Goal: Find specific page/section: Find specific page/section

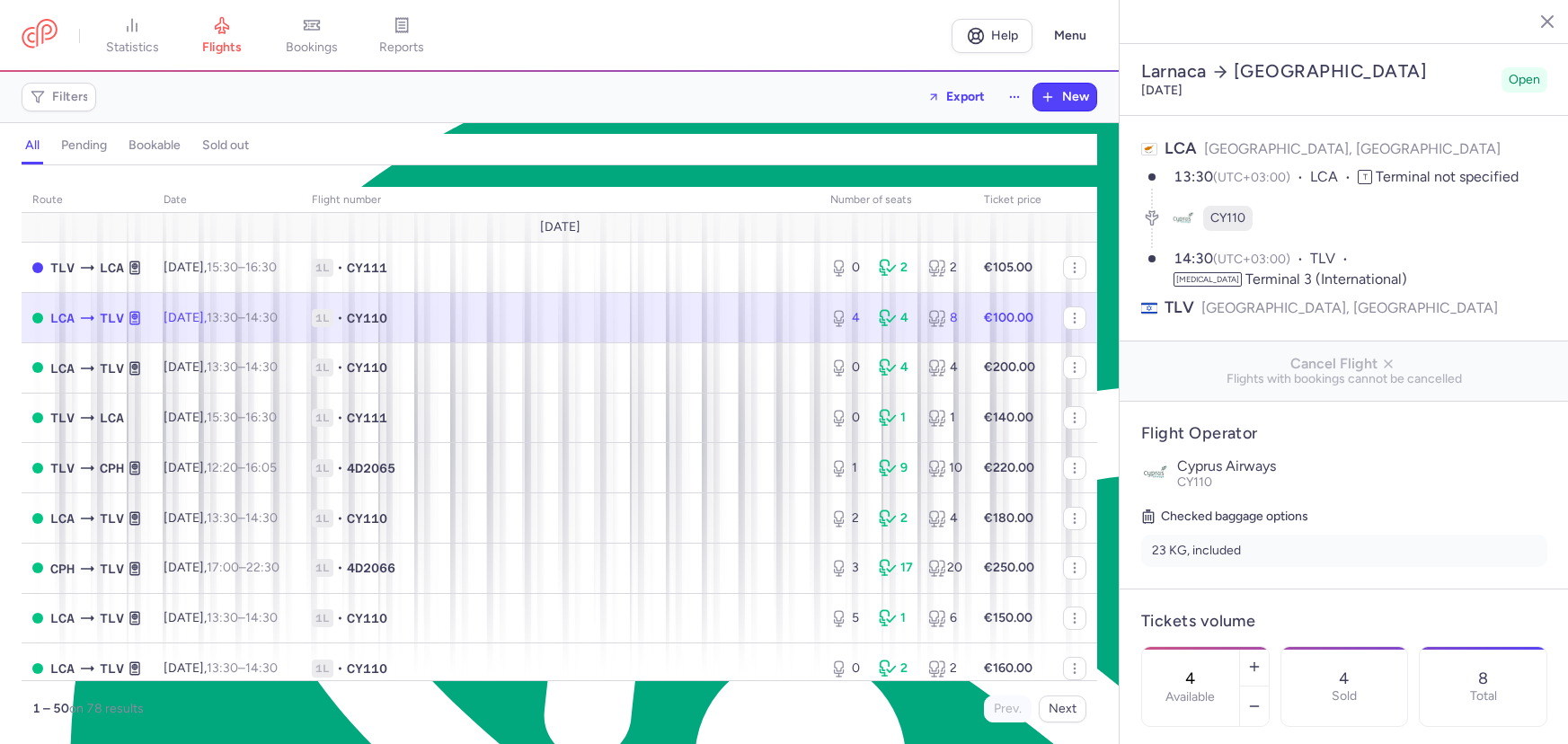
select select "hours"
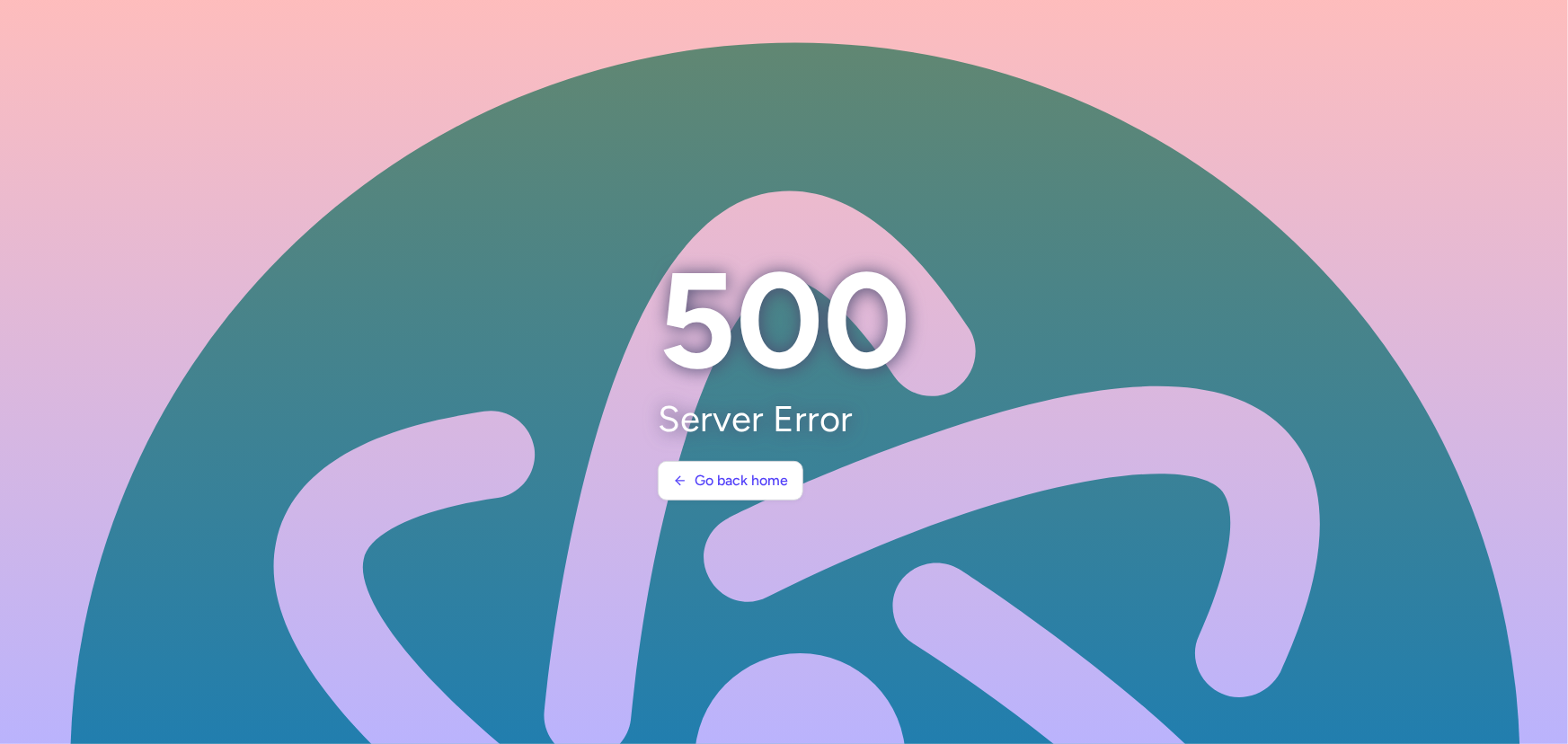
scroll to position [8615, 0]
click at [844, 320] on h1 "500" at bounding box center [784, 321] width 253 height 155
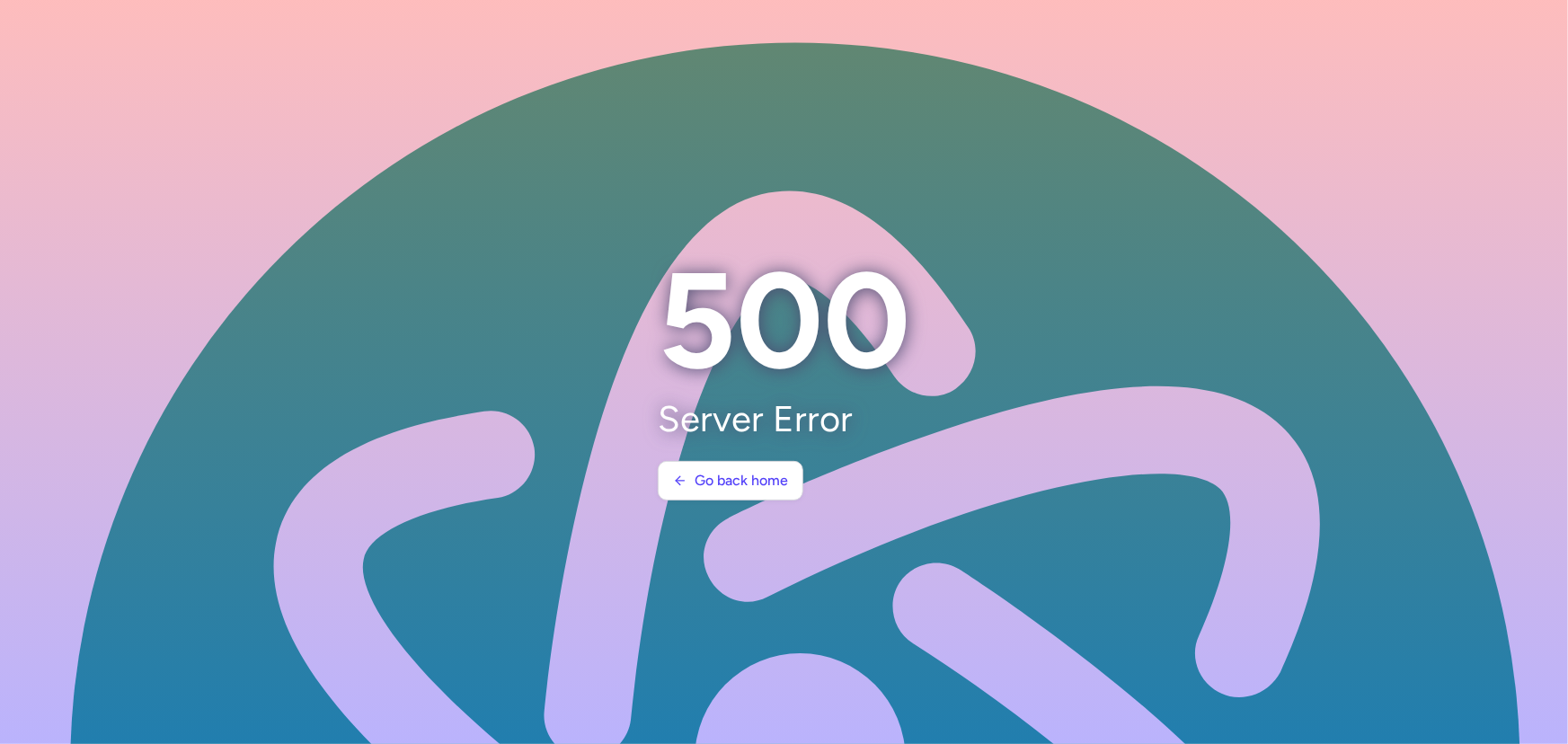
scroll to position [8615, 0]
click at [802, 459] on section "500 Server Error Go back home" at bounding box center [784, 372] width 296 height 301
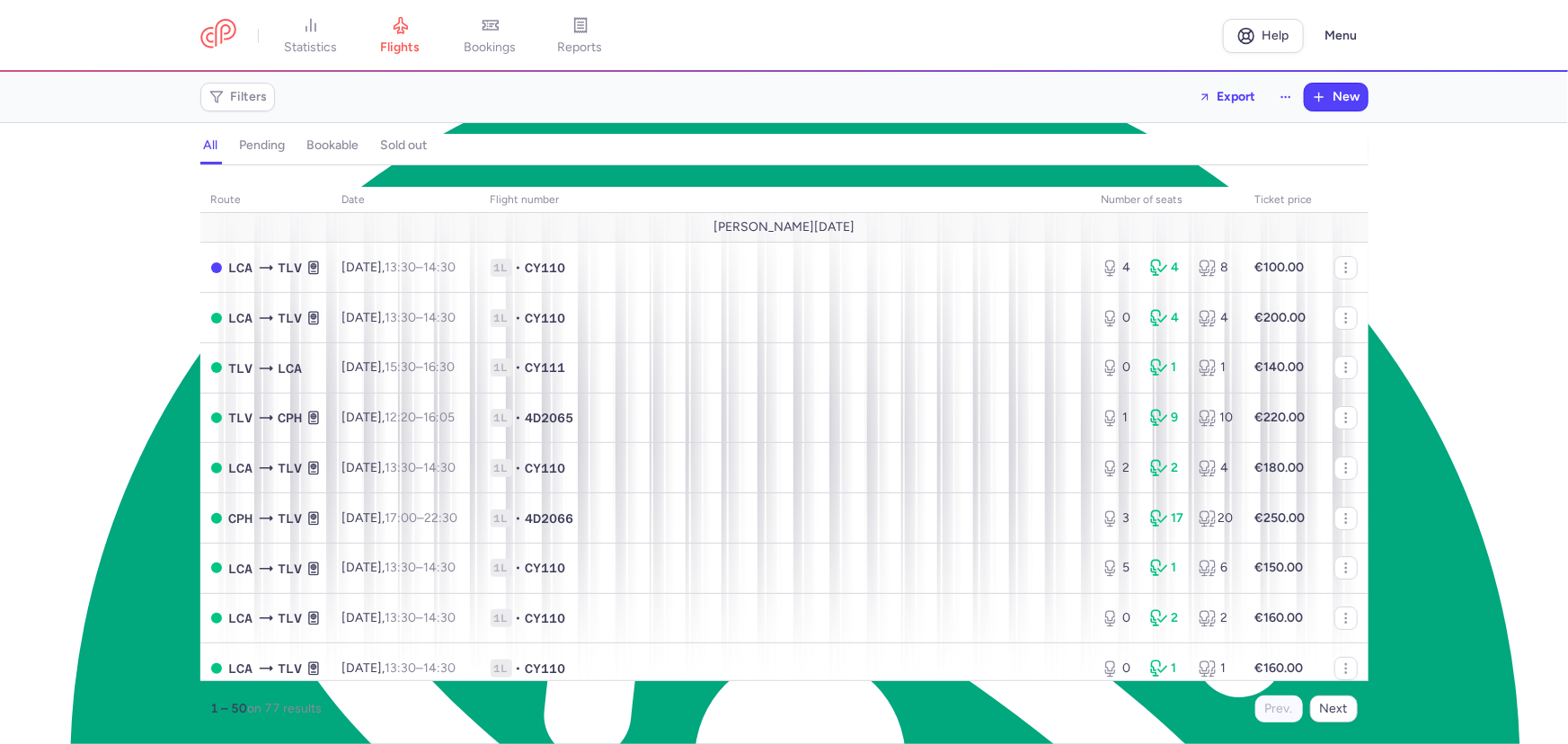
scroll to position [8615, 0]
drag, startPoint x: 918, startPoint y: 204, endPoint x: 907, endPoint y: 81, distance: 123.5
click at [907, 81] on div "Filters Export New" at bounding box center [784, 97] width 1183 height 43
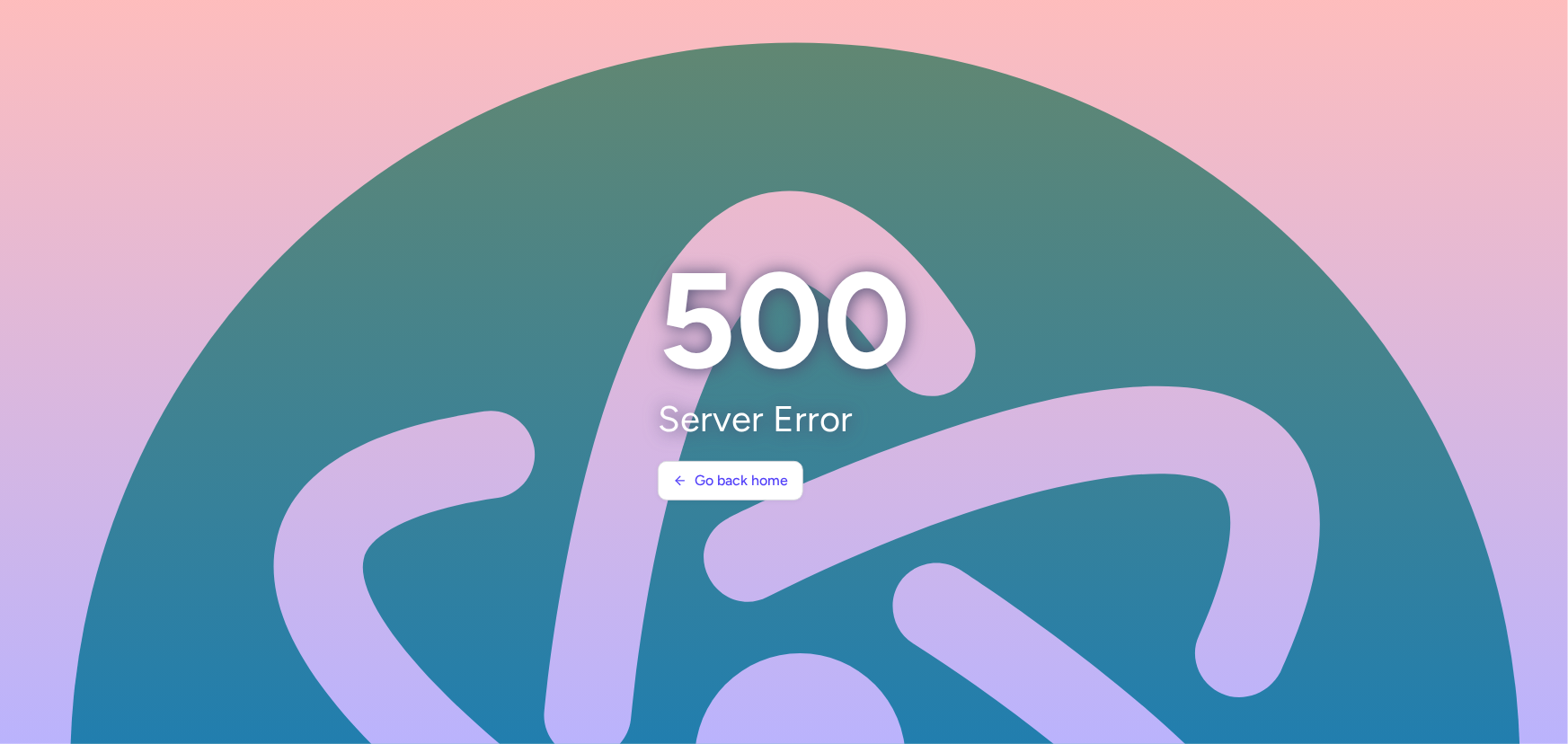
scroll to position [8615, 0]
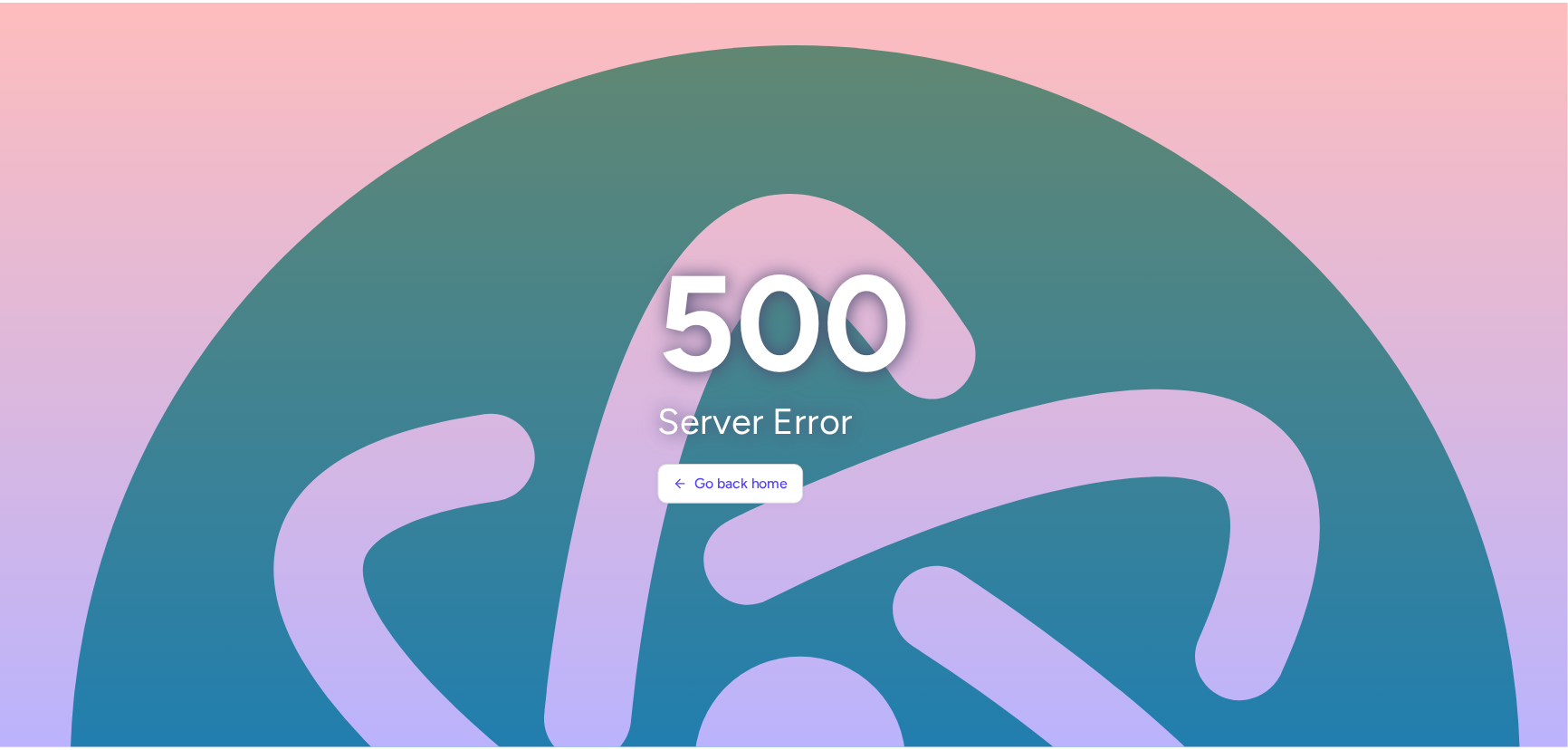
scroll to position [8685, 0]
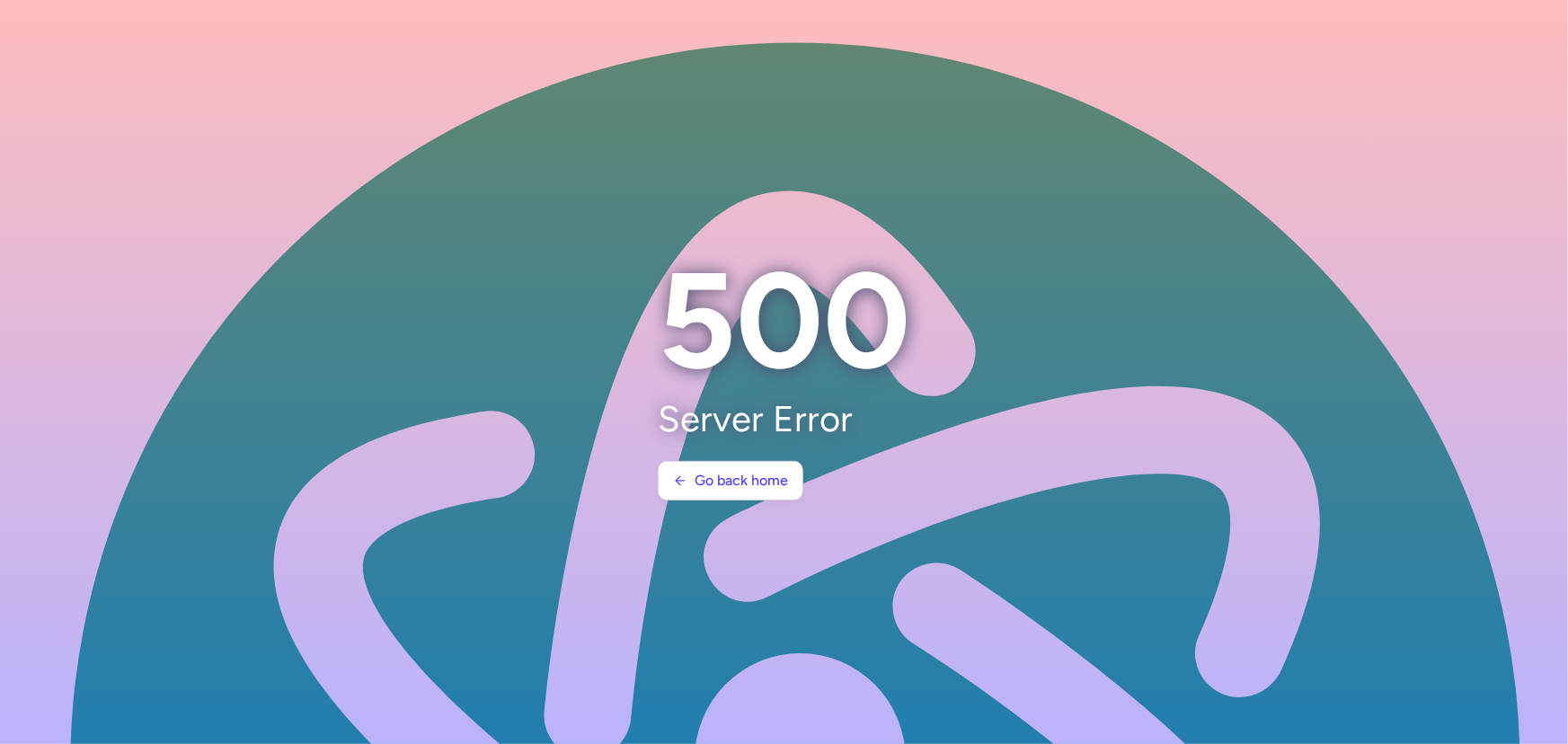
scroll to position [8615, 0]
